Goal: Task Accomplishment & Management: Use online tool/utility

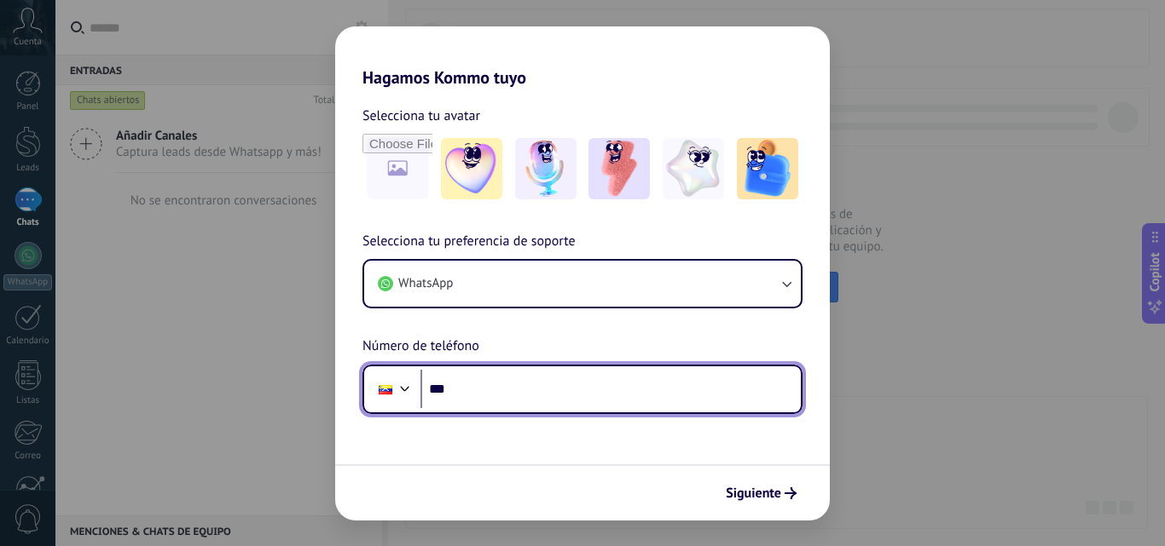
click at [598, 381] on input "***" at bounding box center [610, 389] width 380 height 39
type input "**********"
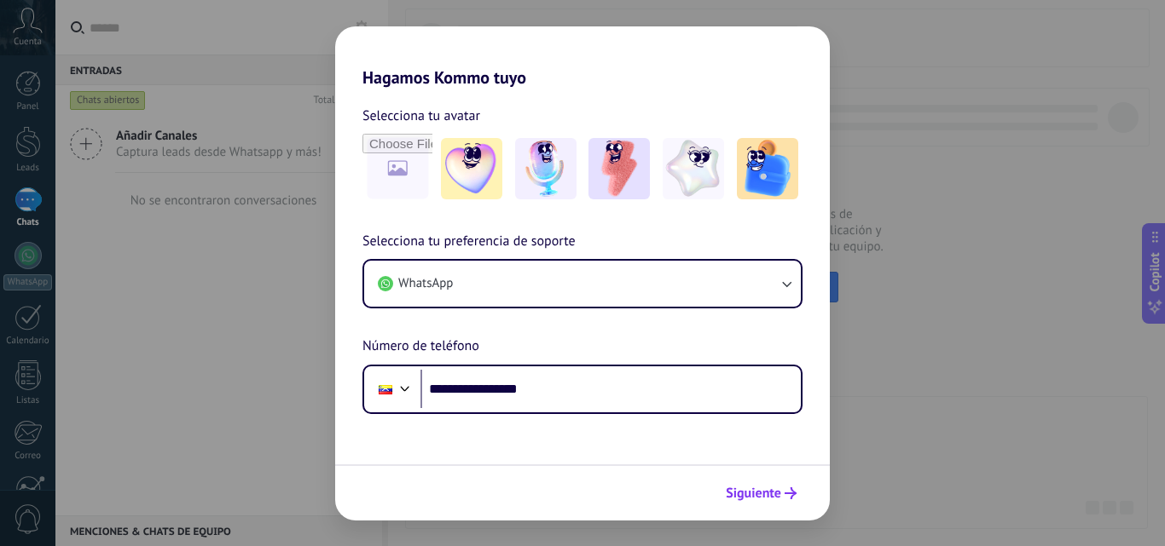
click at [777, 496] on span "Siguiente" at bounding box center [753, 494] width 55 height 12
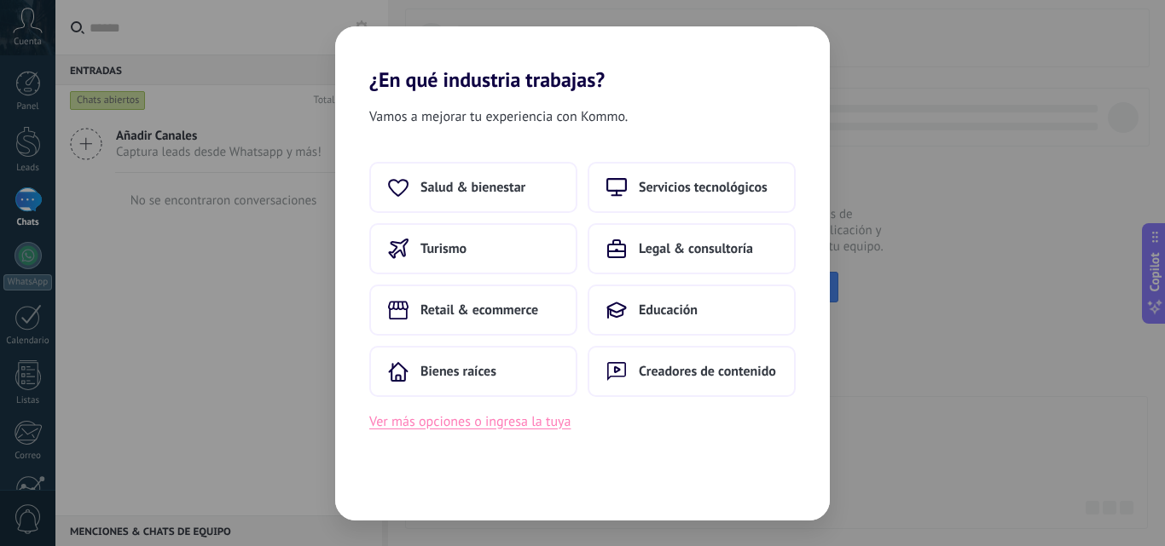
click at [468, 428] on button "Ver más opciones o ingresa la tuya" at bounding box center [469, 422] width 201 height 22
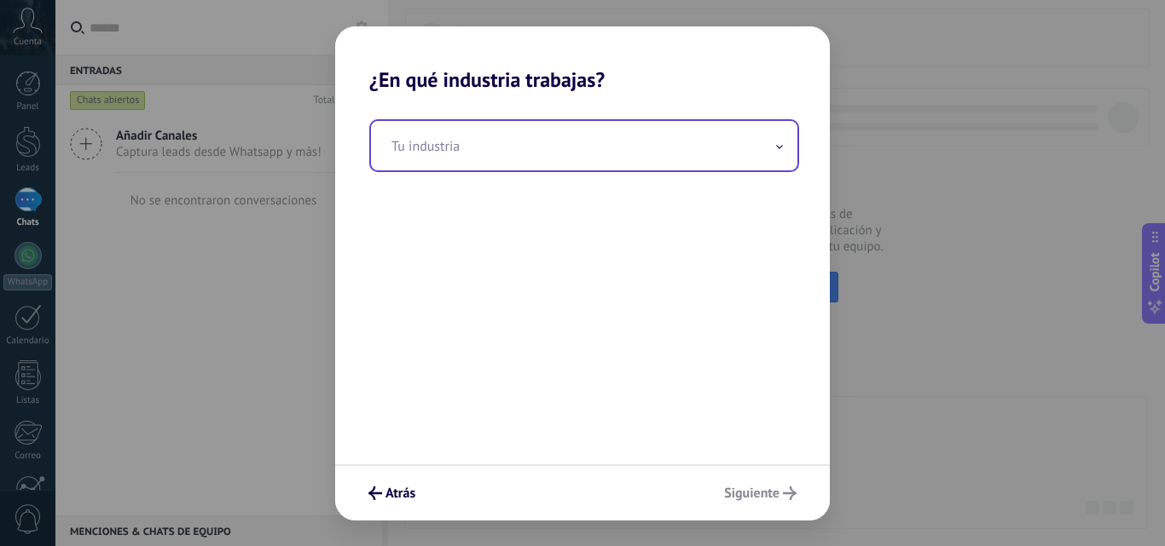
click at [509, 169] on input "text" at bounding box center [584, 145] width 426 height 49
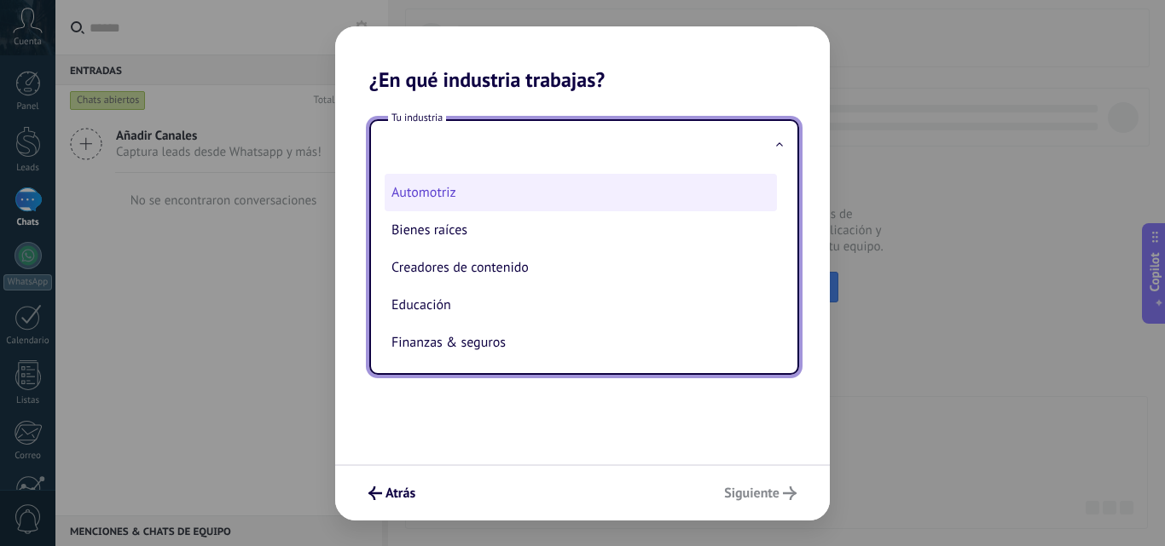
click at [457, 200] on li "Automotriz" at bounding box center [581, 193] width 392 height 38
type input "**********"
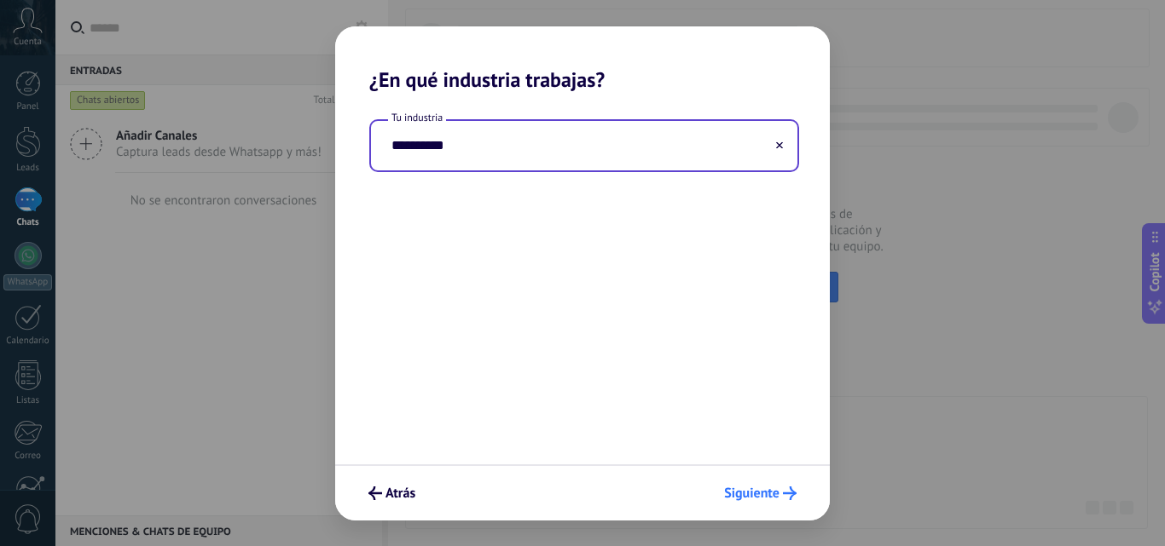
click at [765, 479] on button "Siguiente" at bounding box center [760, 493] width 88 height 29
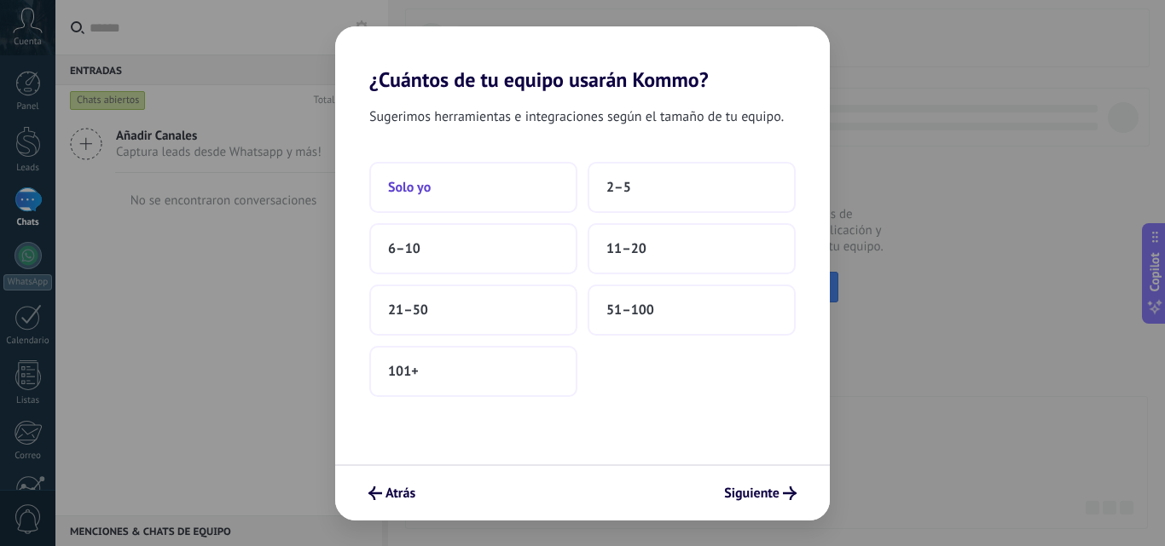
click at [493, 206] on button "Solo yo" at bounding box center [473, 187] width 208 height 51
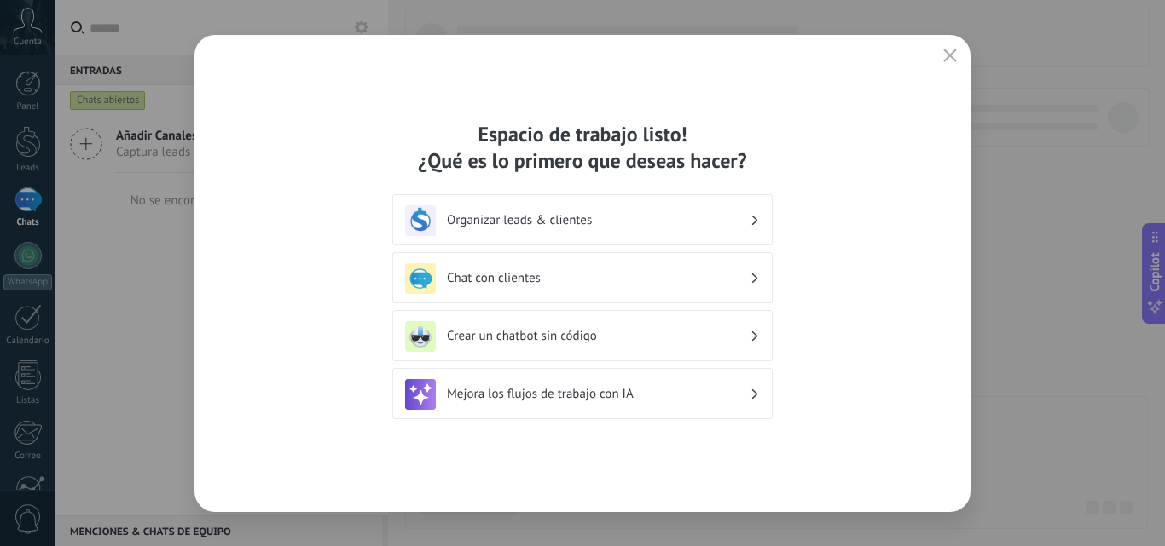
click at [726, 280] on h3 "Chat con clientes" at bounding box center [598, 278] width 303 height 16
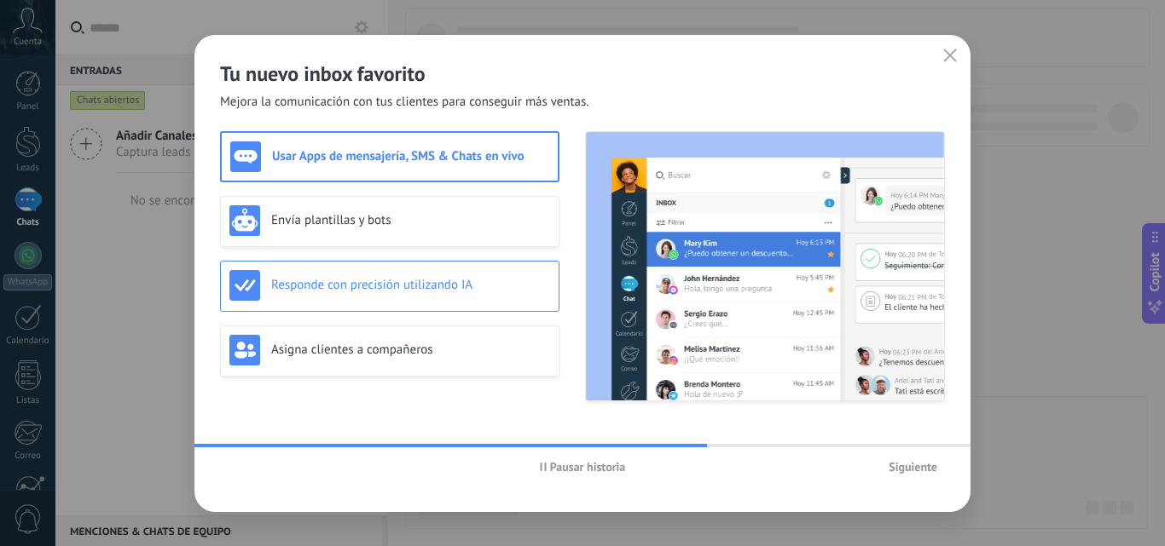
click at [471, 303] on div "Responde con precisión utilizando IA" at bounding box center [389, 286] width 339 height 51
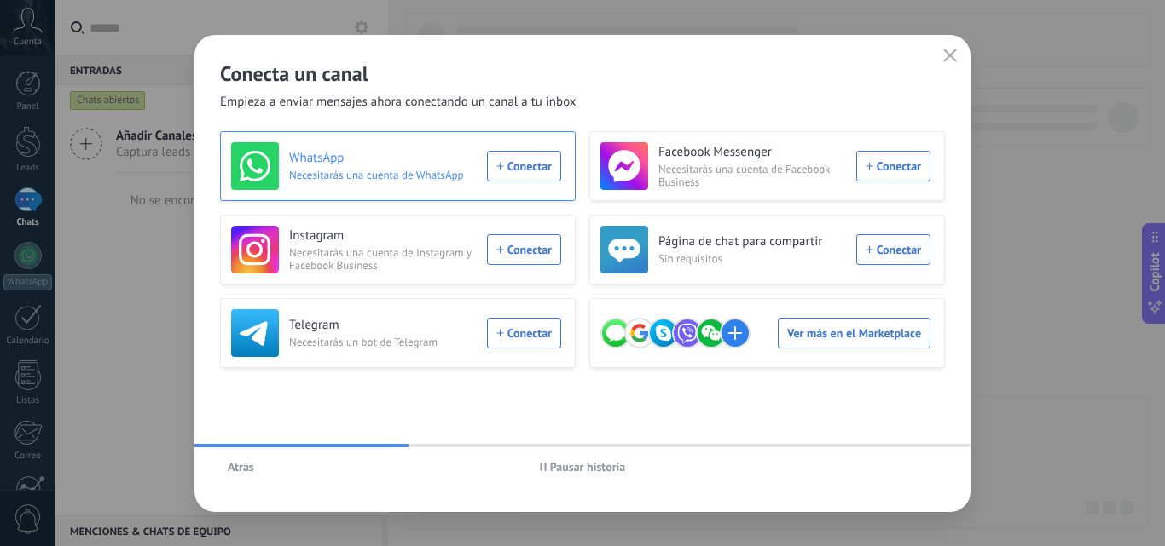
click at [525, 156] on div "WhatsApp Necesitarás una cuenta de WhatsApp Conectar" at bounding box center [396, 166] width 330 height 48
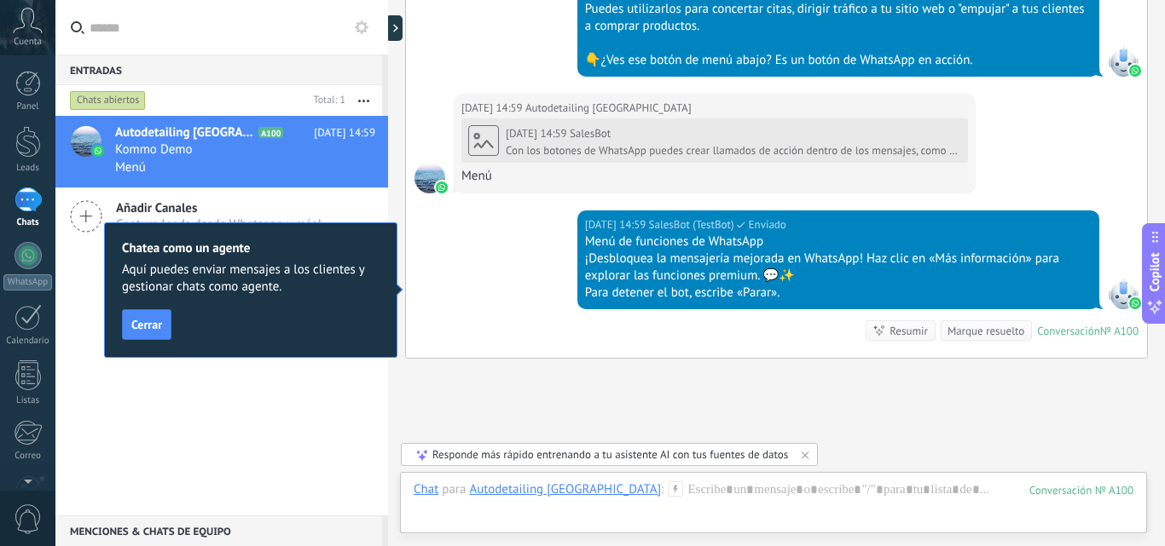
scroll to position [1472, 0]
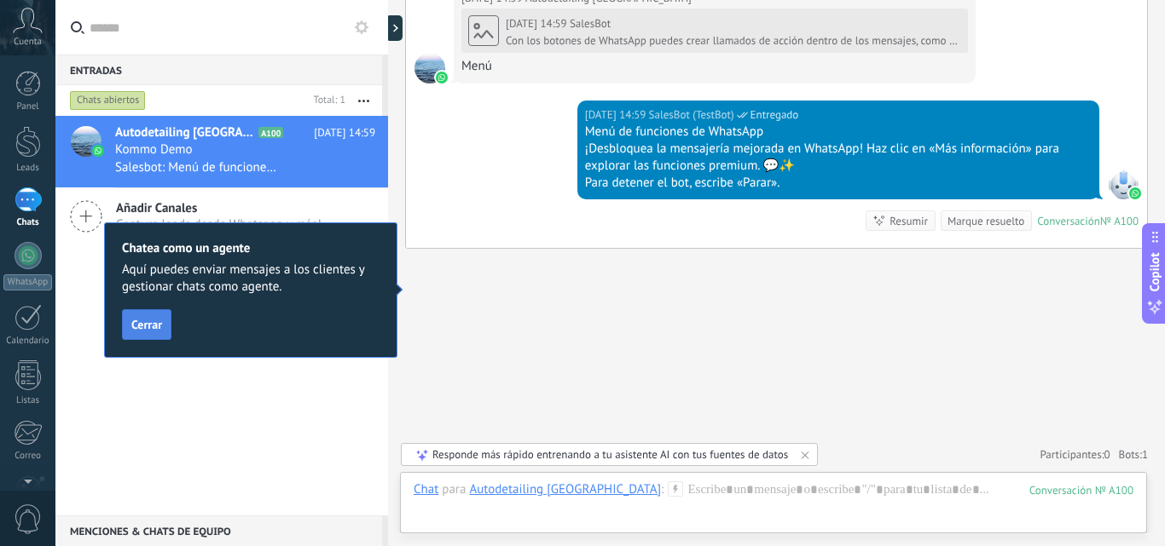
click at [147, 327] on span "Cerrar" at bounding box center [146, 325] width 31 height 12
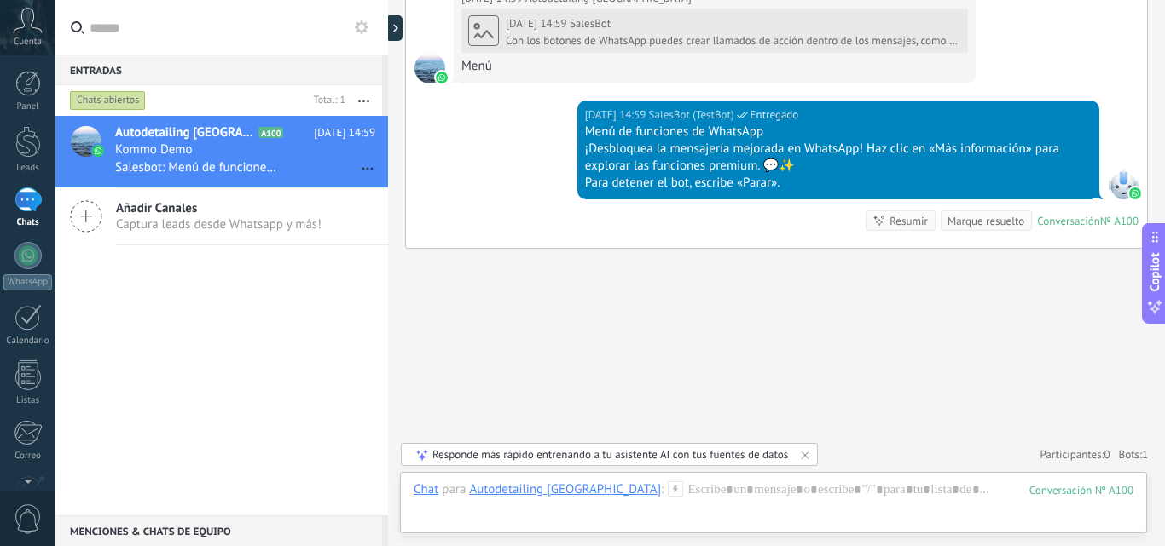
click at [46, 30] on div "Cuenta" at bounding box center [27, 27] width 55 height 55
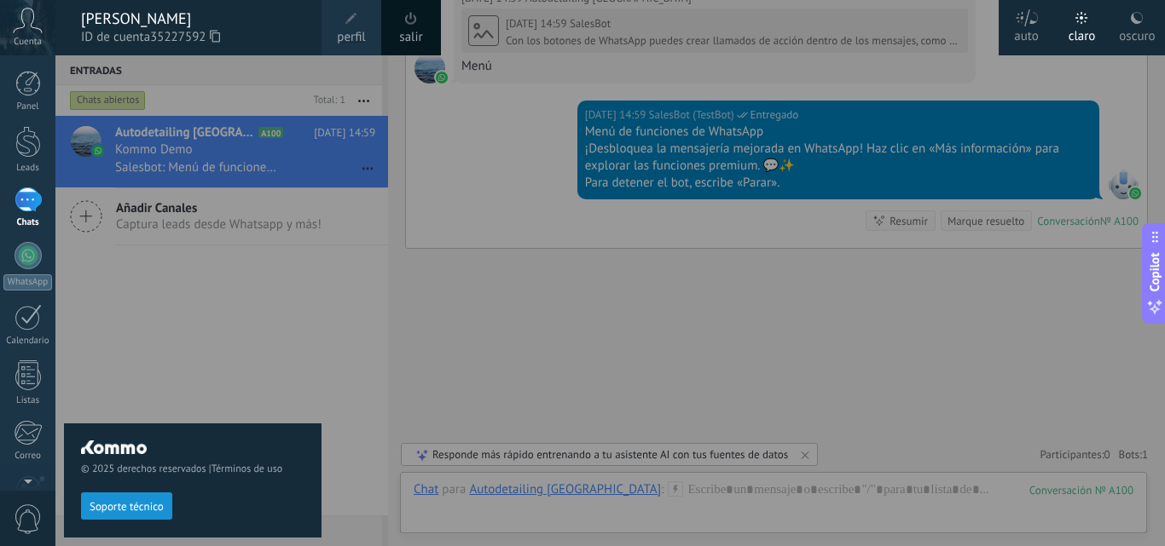
click at [571, 386] on div at bounding box center [637, 273] width 1165 height 546
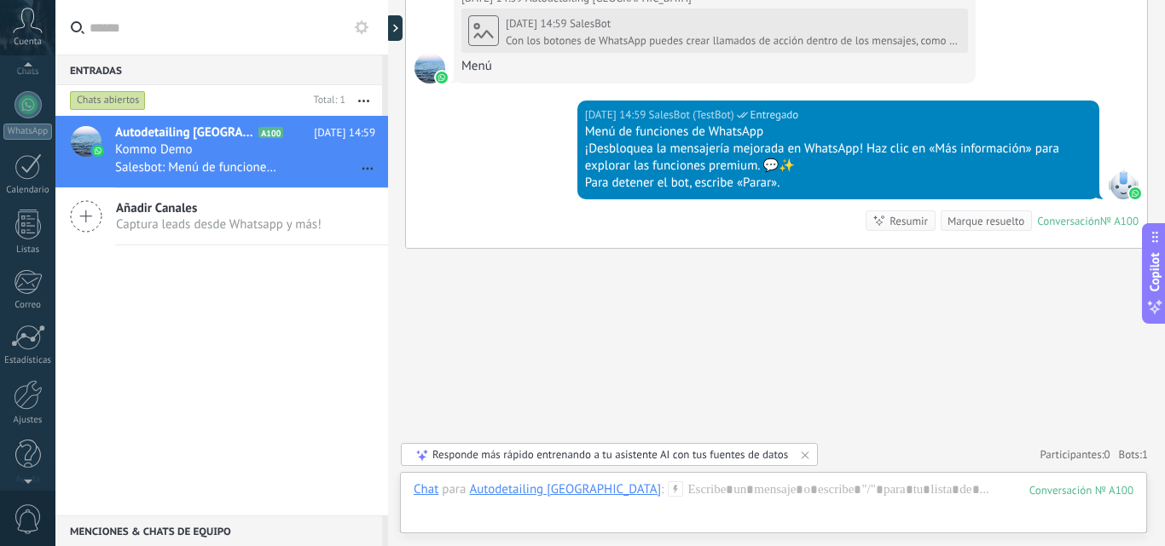
scroll to position [163, 0]
click at [31, 403] on div "Ajustes" at bounding box center [27, 408] width 49 height 11
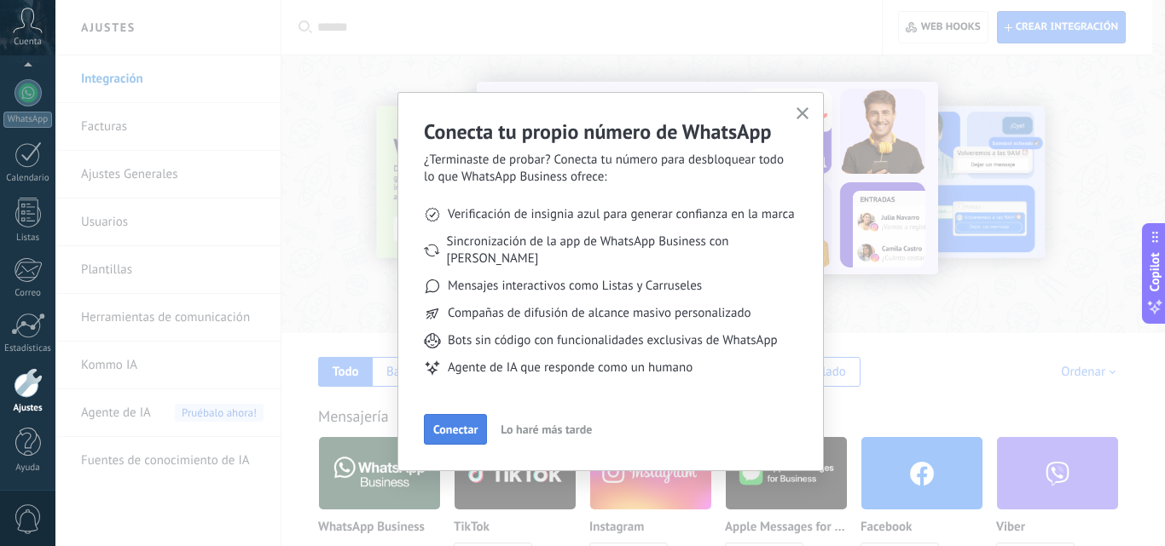
click at [460, 424] on span "Conectar" at bounding box center [455, 430] width 44 height 12
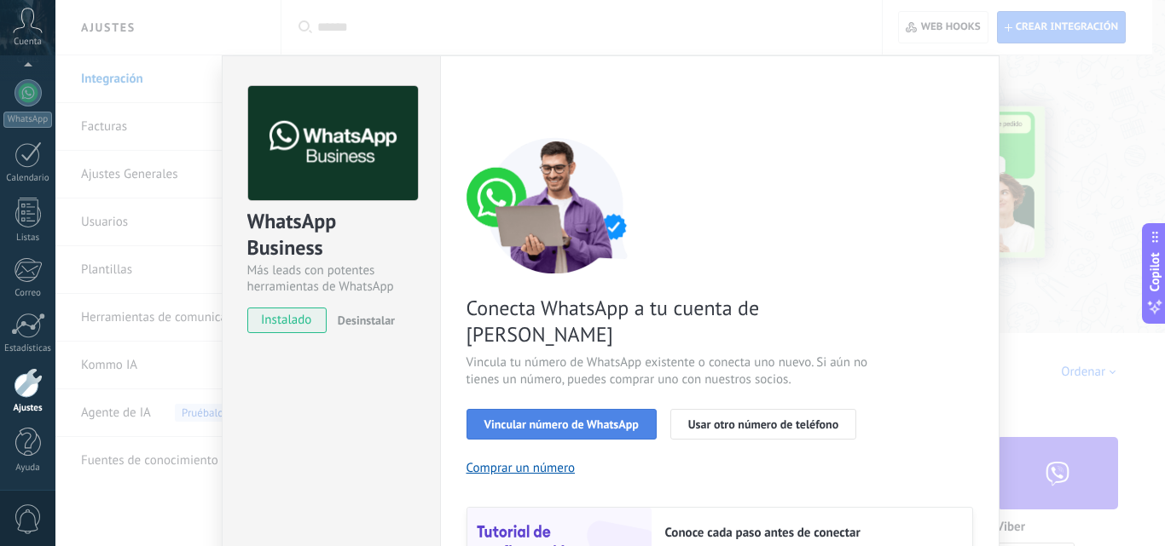
click at [523, 419] on span "Vincular número de WhatsApp" at bounding box center [561, 425] width 154 height 12
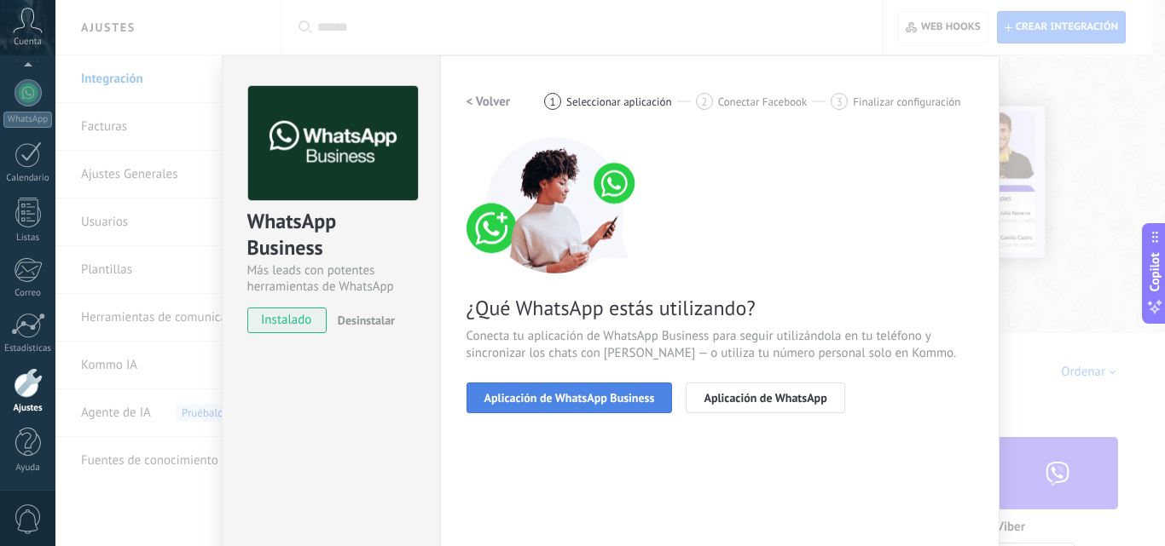
click at [603, 396] on span "Aplicación de WhatsApp Business" at bounding box center [569, 398] width 171 height 12
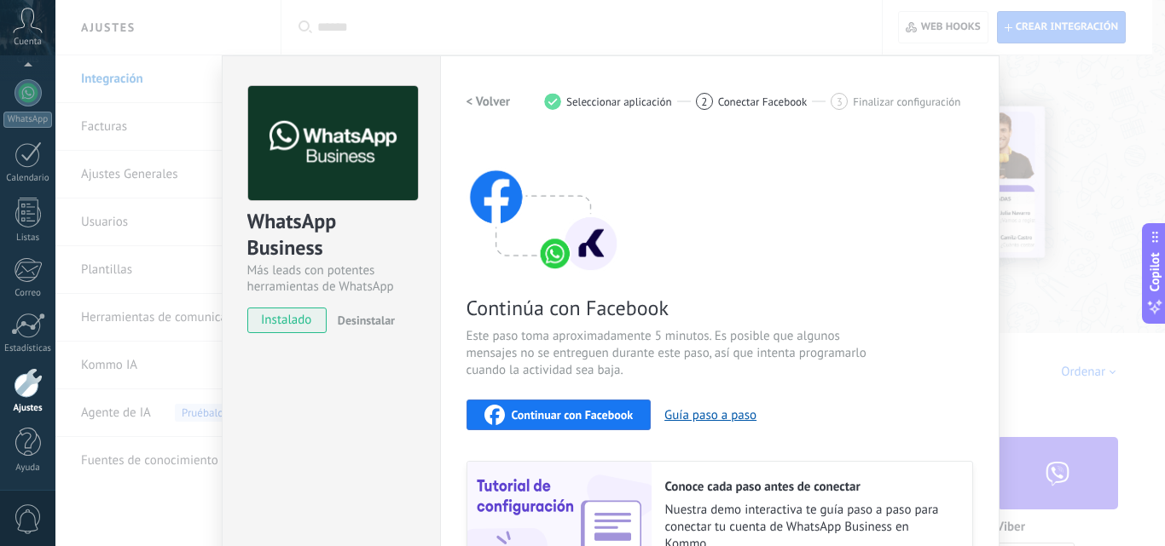
click at [598, 416] on span "Continuar con Facebook" at bounding box center [573, 415] width 122 height 12
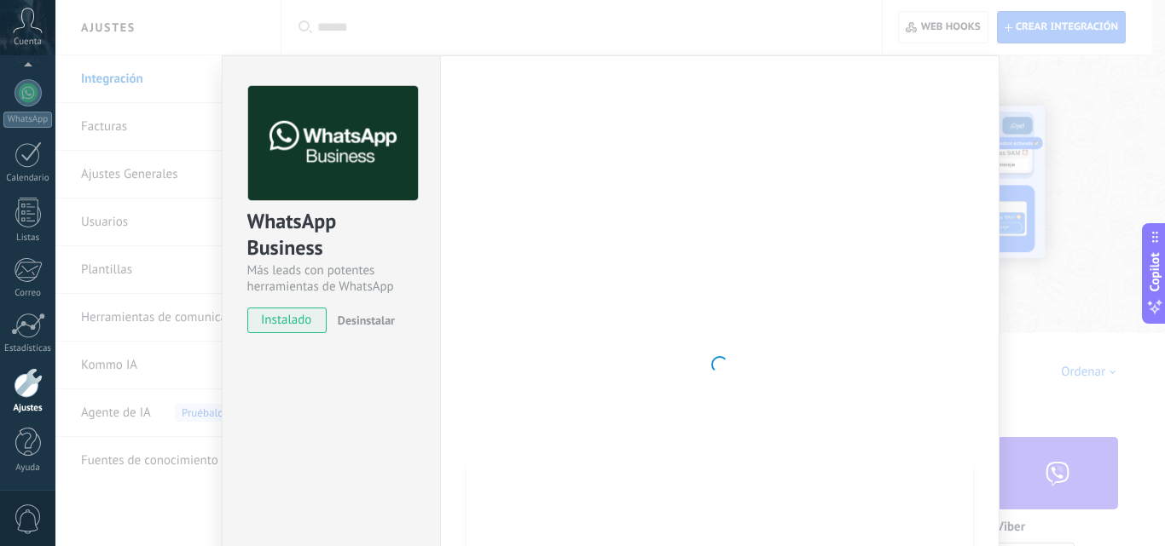
click at [304, 319] on span "instalado" at bounding box center [287, 321] width 78 height 26
click at [117, 73] on div "WhatsApp Business Más leads con potentes herramientas de WhatsApp instalado Des…" at bounding box center [609, 273] width 1109 height 546
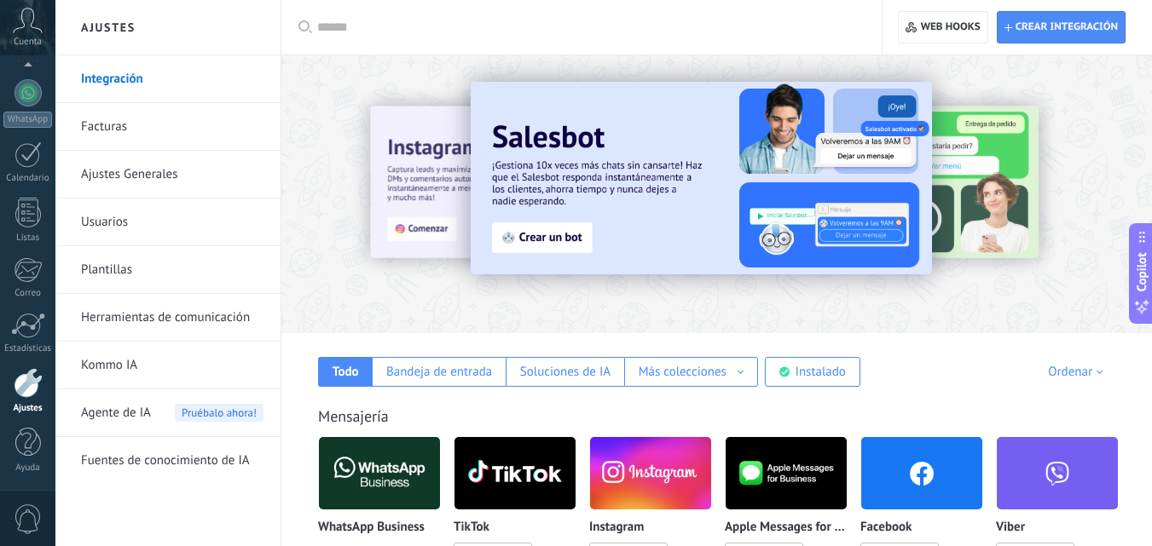
click at [118, 79] on link "Integración" at bounding box center [172, 79] width 182 height 48
click at [380, 480] on img at bounding box center [379, 473] width 121 height 83
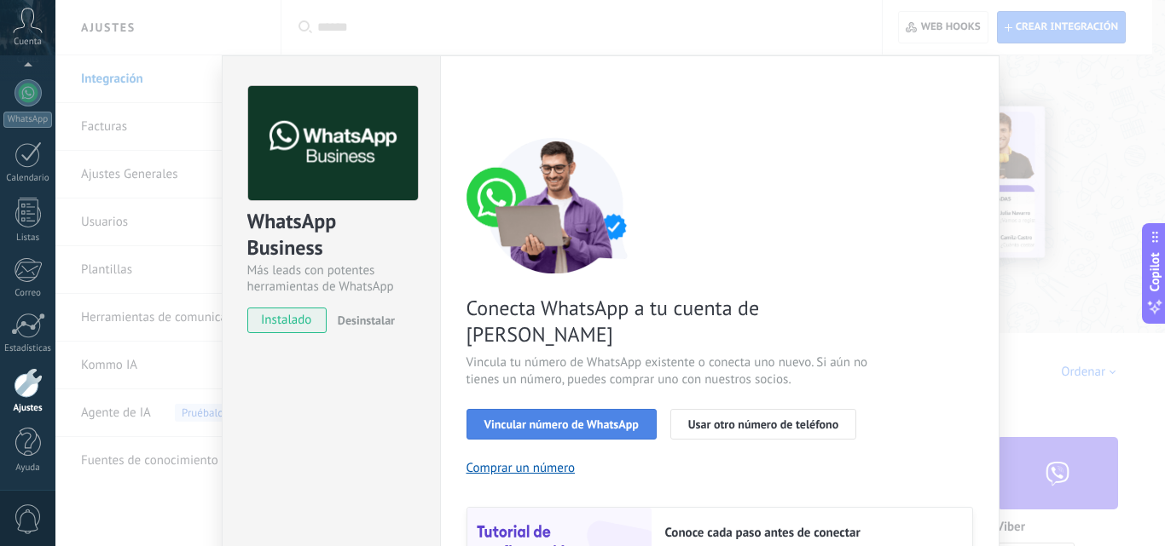
click at [573, 419] on span "Vincular número de WhatsApp" at bounding box center [561, 425] width 154 height 12
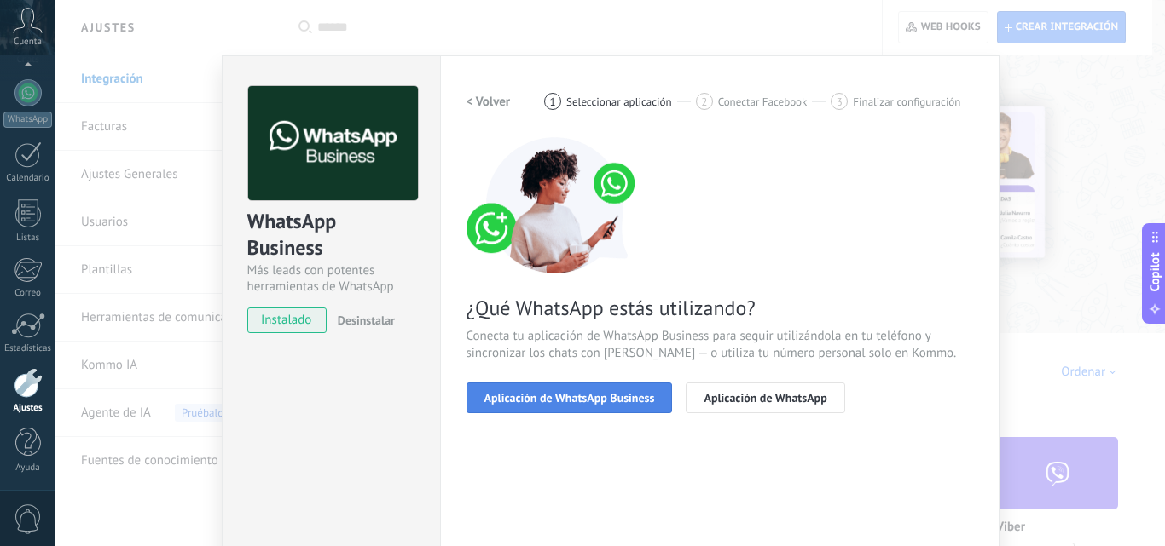
click at [599, 399] on span "Aplicación de WhatsApp Business" at bounding box center [569, 398] width 171 height 12
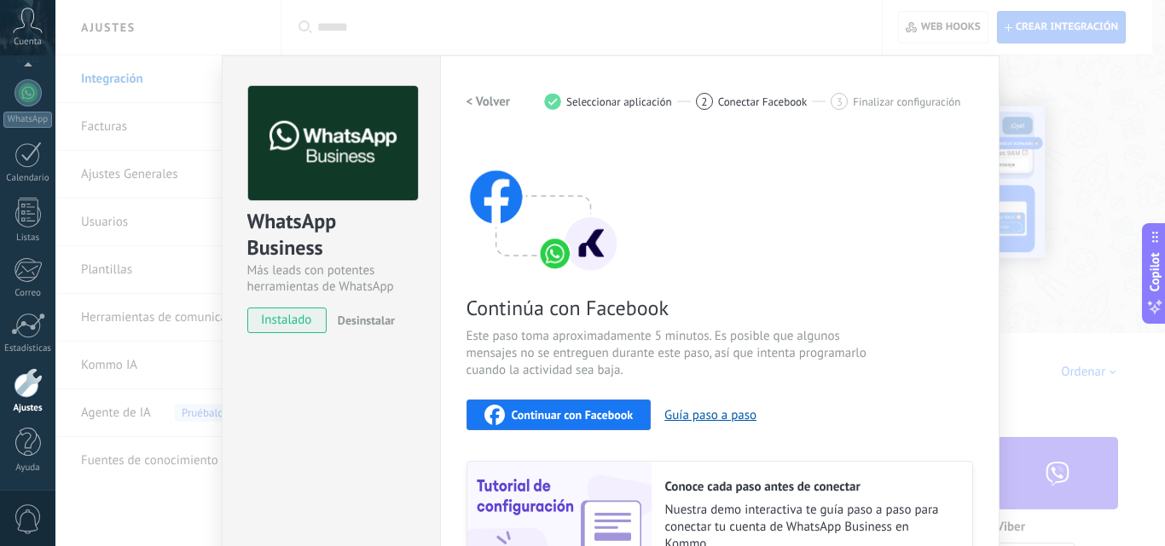
click at [611, 417] on span "Continuar con Facebook" at bounding box center [573, 415] width 122 height 12
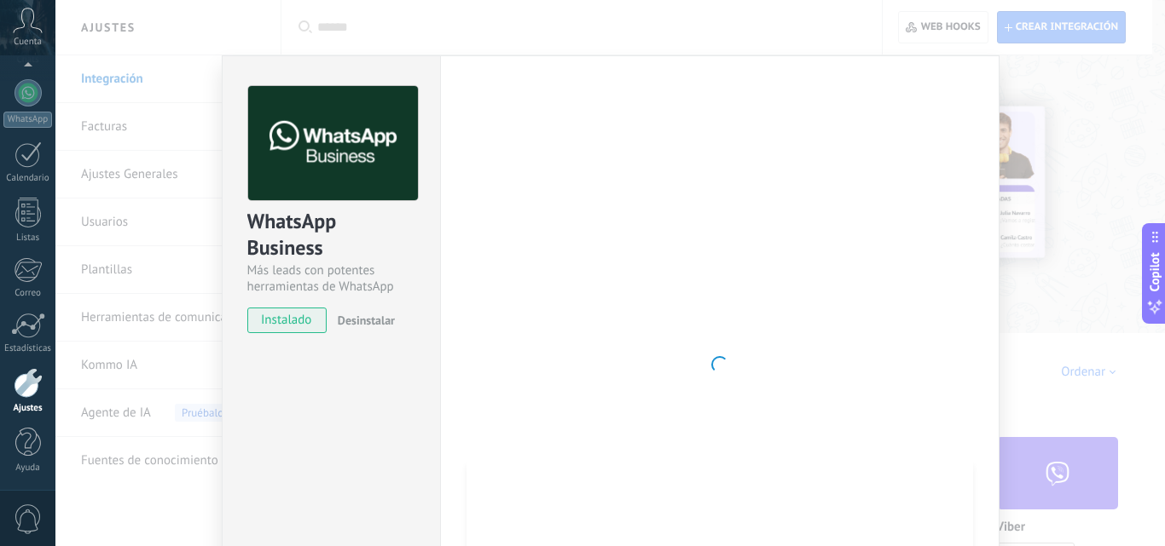
click at [602, 211] on div at bounding box center [719, 365] width 506 height 558
click at [1080, 132] on div "WhatsApp Business Más leads con potentes herramientas de WhatsApp instalado Des…" at bounding box center [609, 273] width 1109 height 546
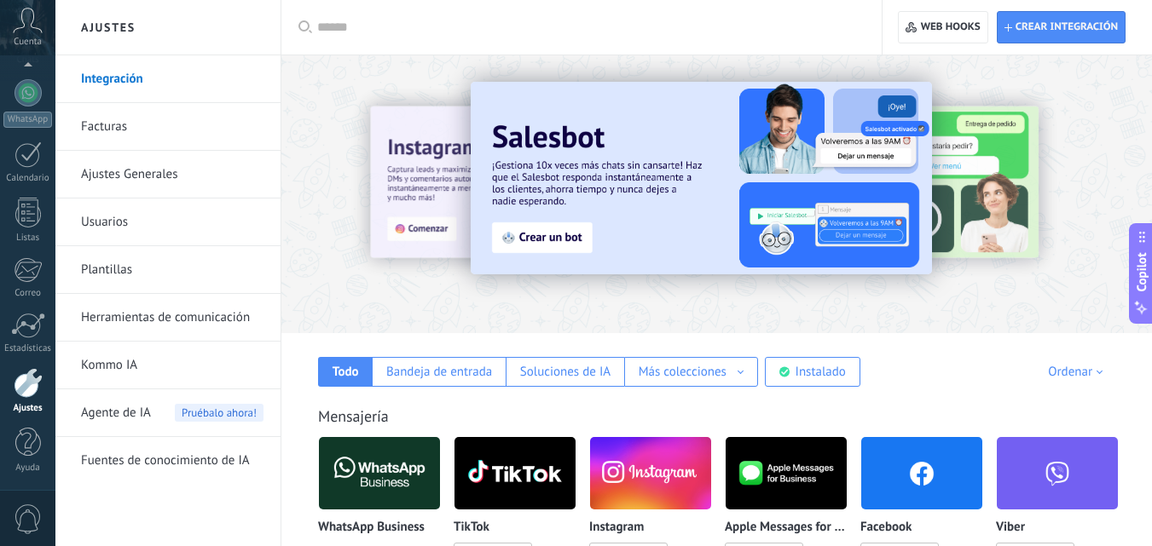
click at [390, 500] on img at bounding box center [379, 473] width 121 height 83
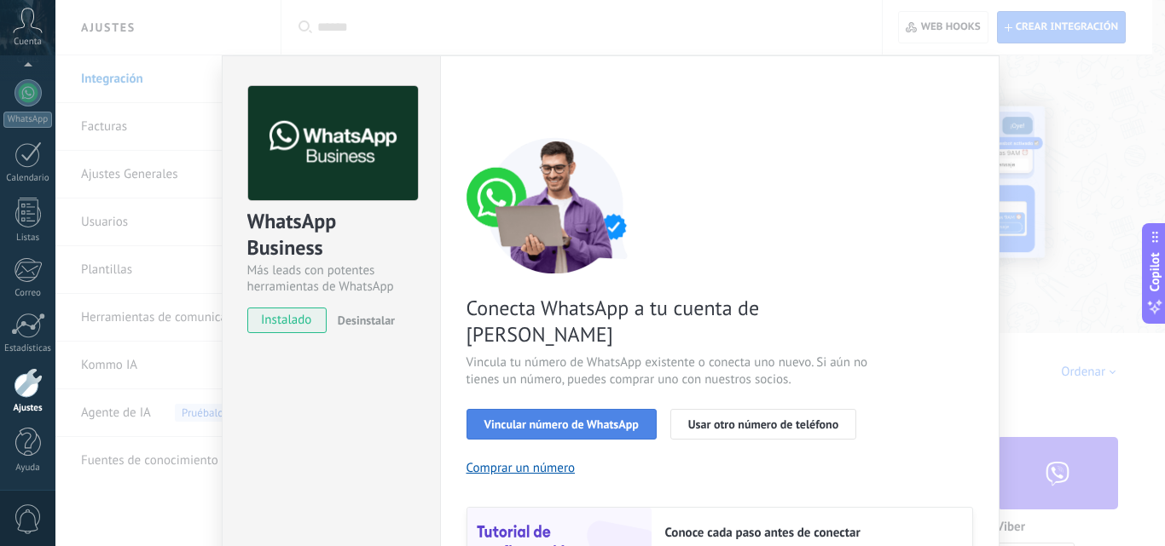
click at [594, 419] on span "Vincular número de WhatsApp" at bounding box center [561, 425] width 154 height 12
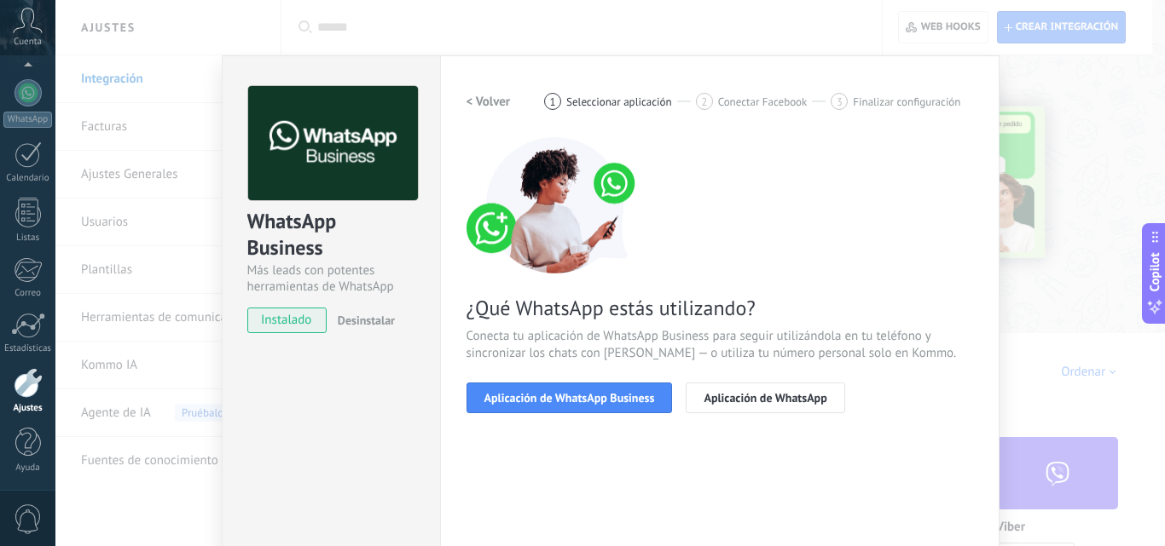
click at [266, 320] on span "instalado" at bounding box center [287, 321] width 78 height 26
click at [387, 326] on span "Desinstalar" at bounding box center [366, 320] width 57 height 15
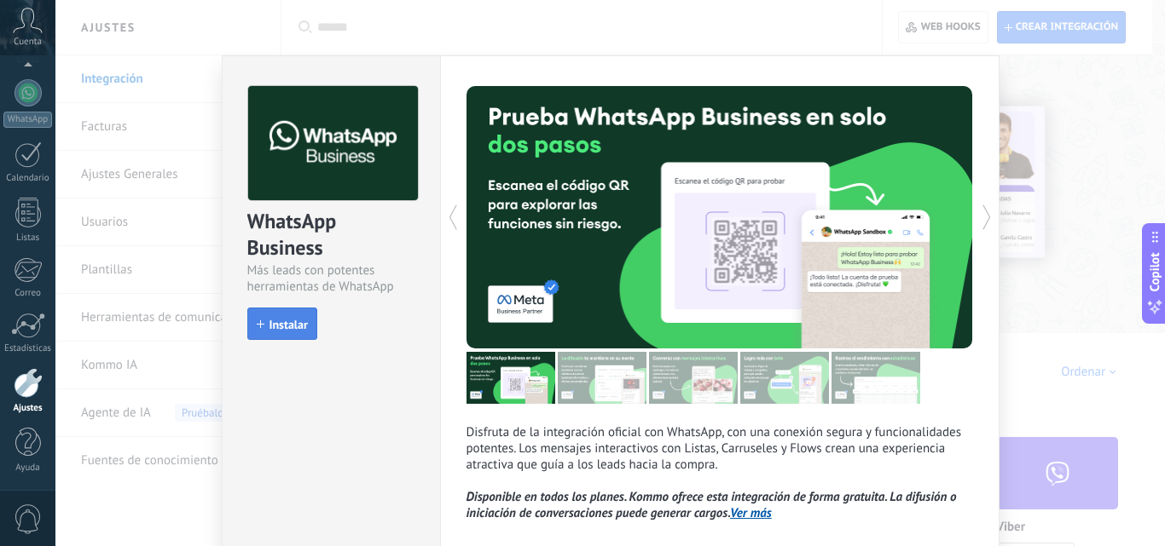
click at [269, 319] on span "Instalar" at bounding box center [288, 325] width 38 height 12
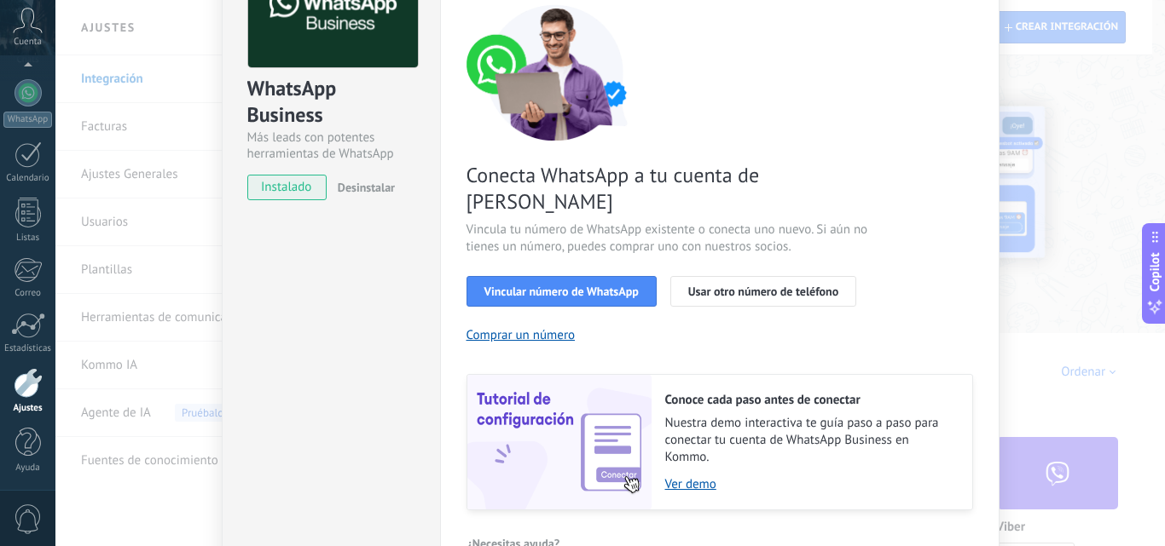
scroll to position [137, 0]
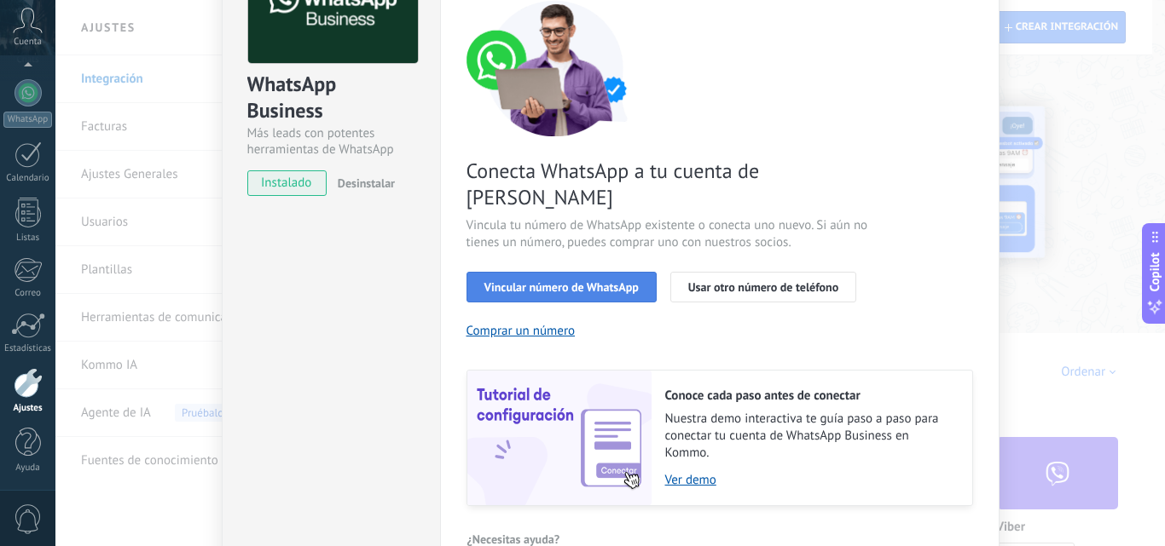
click at [627, 281] on span "Vincular número de WhatsApp" at bounding box center [561, 287] width 154 height 12
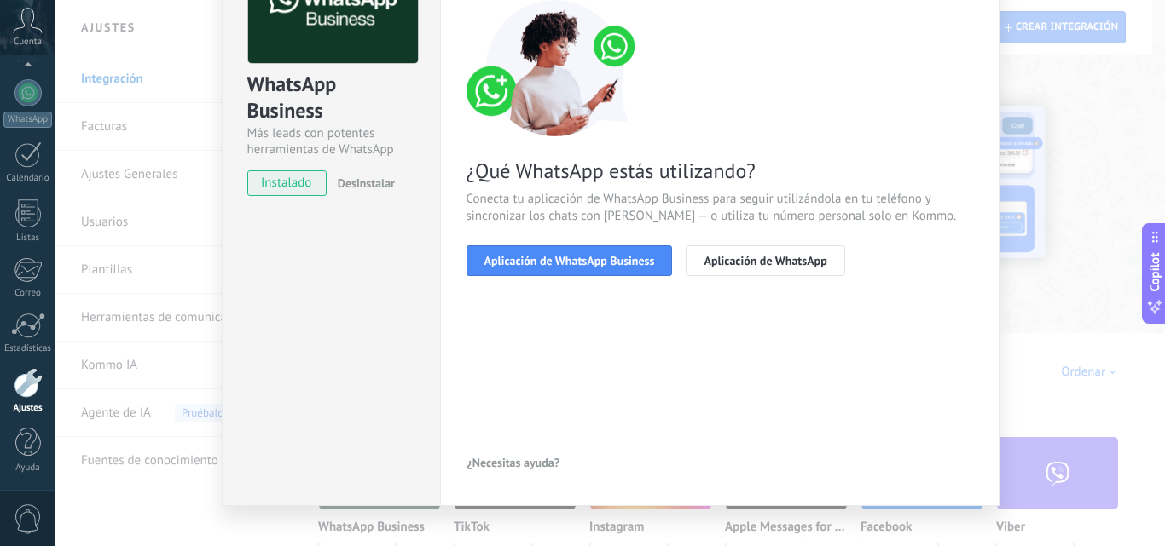
click at [627, 265] on span "Aplicación de WhatsApp Business" at bounding box center [569, 261] width 171 height 12
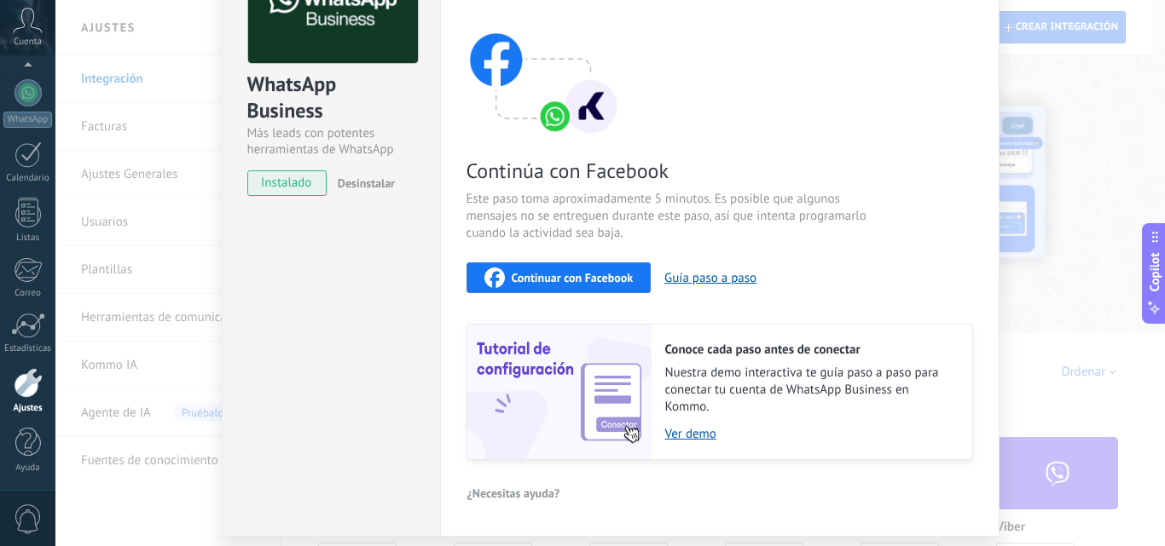
click at [616, 278] on span "Continuar con Facebook" at bounding box center [573, 278] width 122 height 12
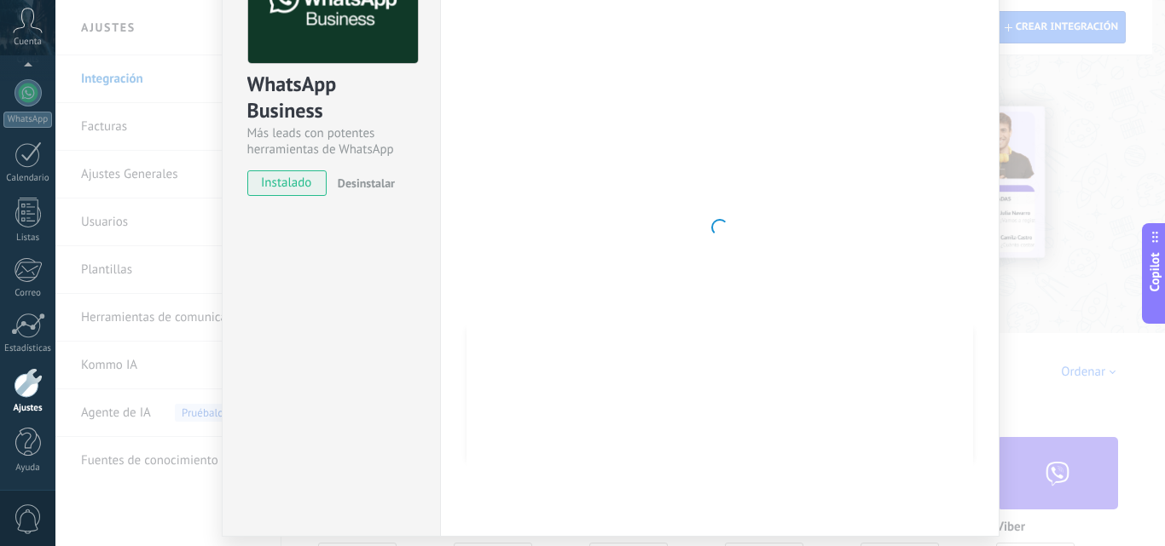
click at [349, 188] on span "Desinstalar" at bounding box center [366, 183] width 57 height 15
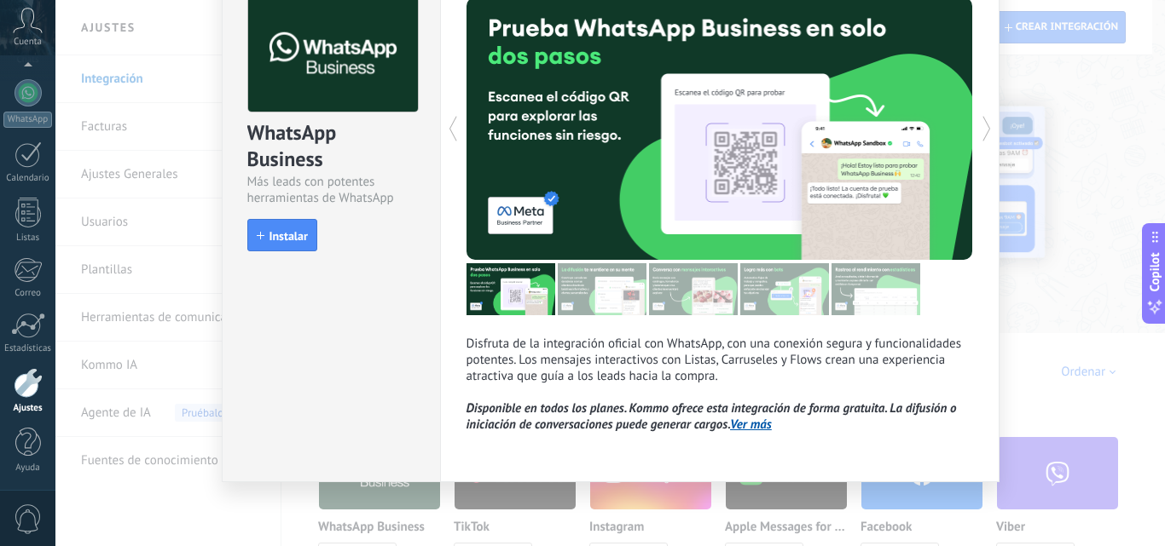
click at [102, 137] on div "WhatsApp Business Más leads con potentes herramientas de WhatsApp install Insta…" at bounding box center [609, 273] width 1109 height 546
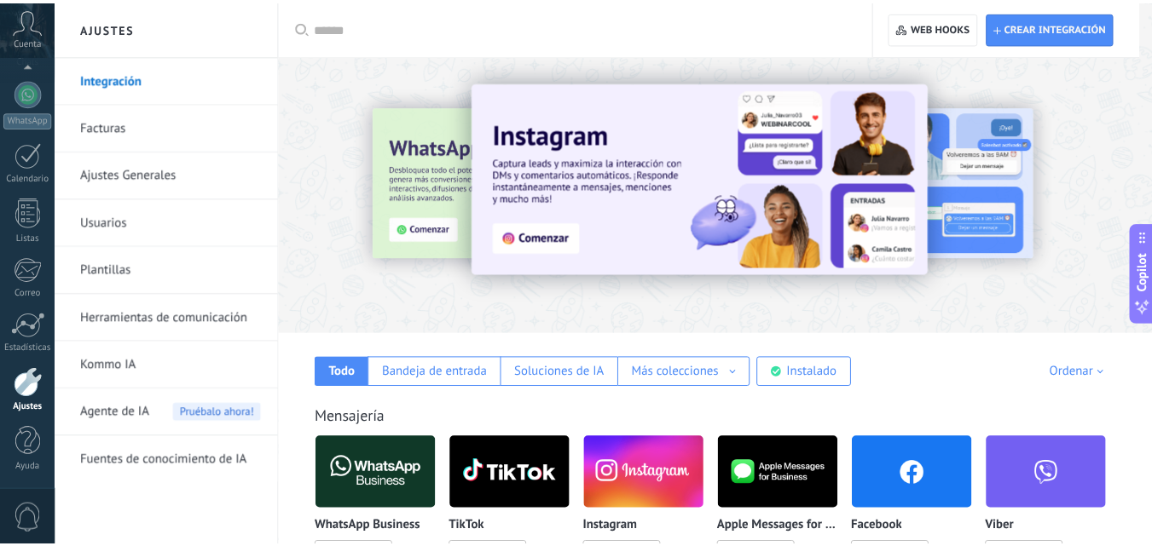
scroll to position [0, 0]
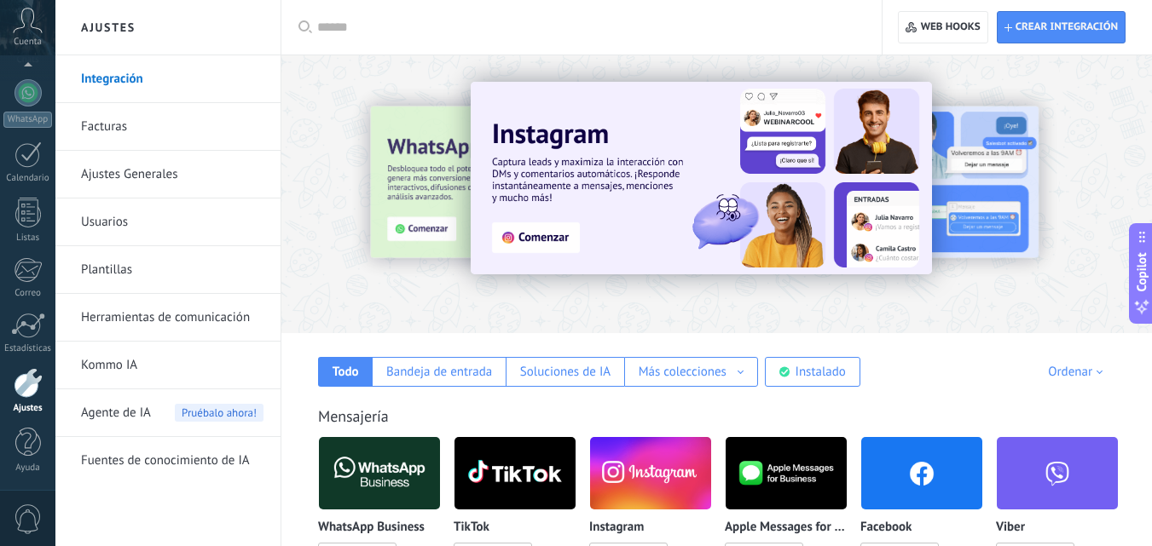
click at [108, 68] on link "Integración" at bounding box center [172, 79] width 182 height 48
click at [357, 466] on img at bounding box center [379, 473] width 121 height 83
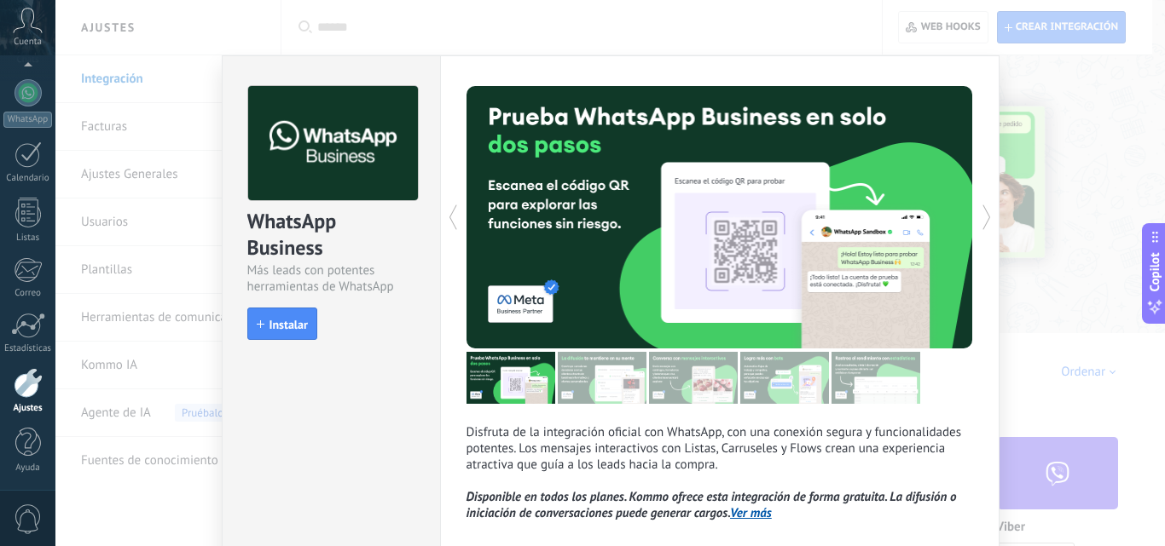
click at [741, 520] on link "Ver más" at bounding box center [751, 514] width 42 height 16
click at [301, 311] on button "Instalar" at bounding box center [282, 324] width 70 height 32
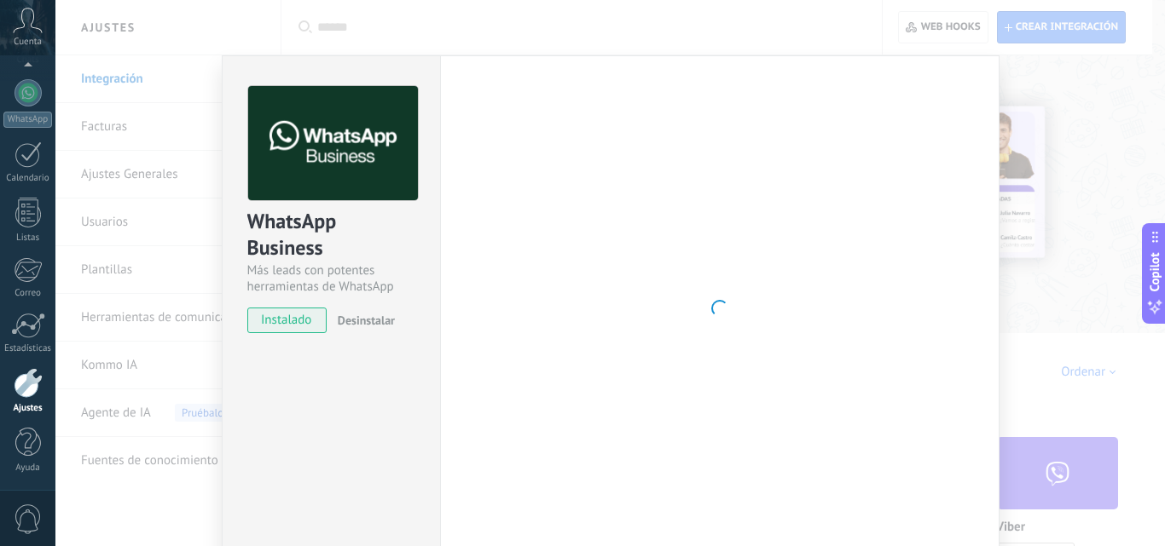
click at [1109, 144] on div "WhatsApp Business Más leads con potentes herramientas de WhatsApp instalado Des…" at bounding box center [609, 273] width 1109 height 546
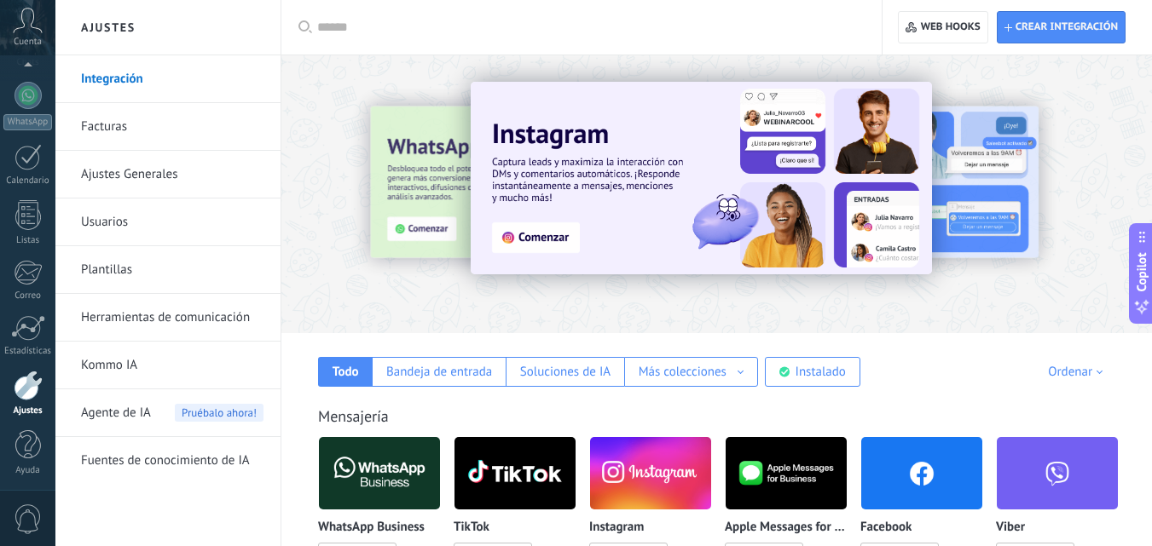
scroll to position [163, 0]
